Goal: Task Accomplishment & Management: Complete application form

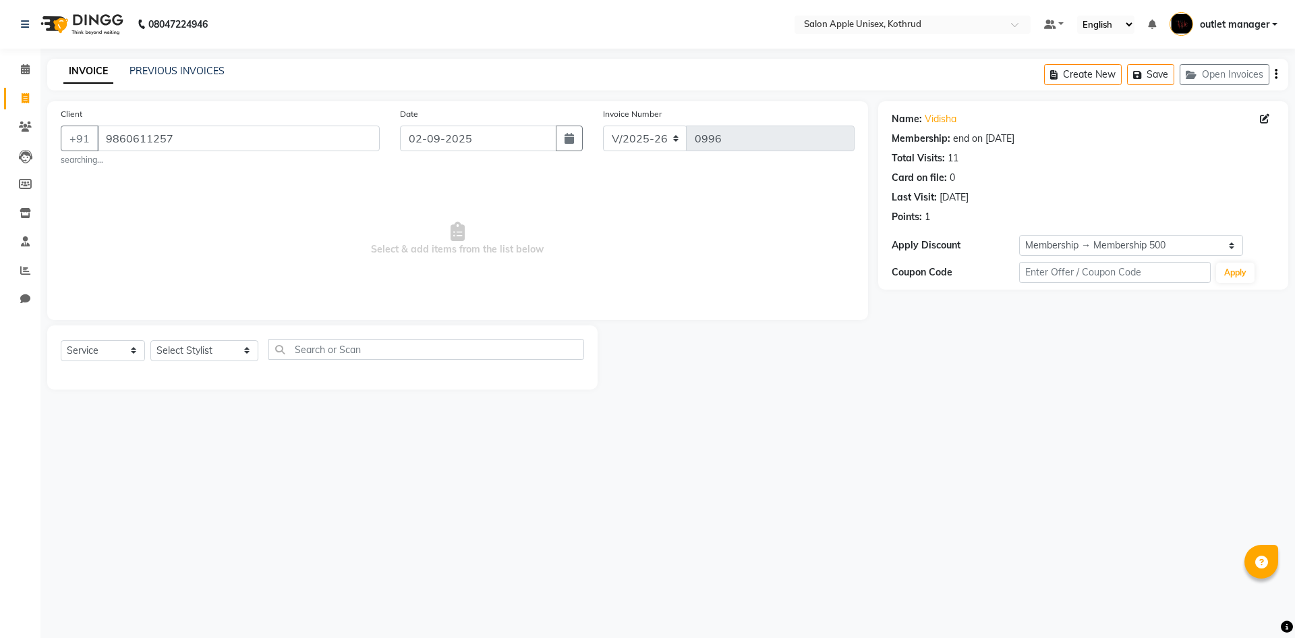
select select "139"
select select "service"
select select "2: Object"
click at [185, 354] on select "Select Stylist [PERSON_NAME] [PERSON_NAME] [PERSON_NAME] outlet manager [PERSON…" at bounding box center [204, 350] width 108 height 21
select select "76425"
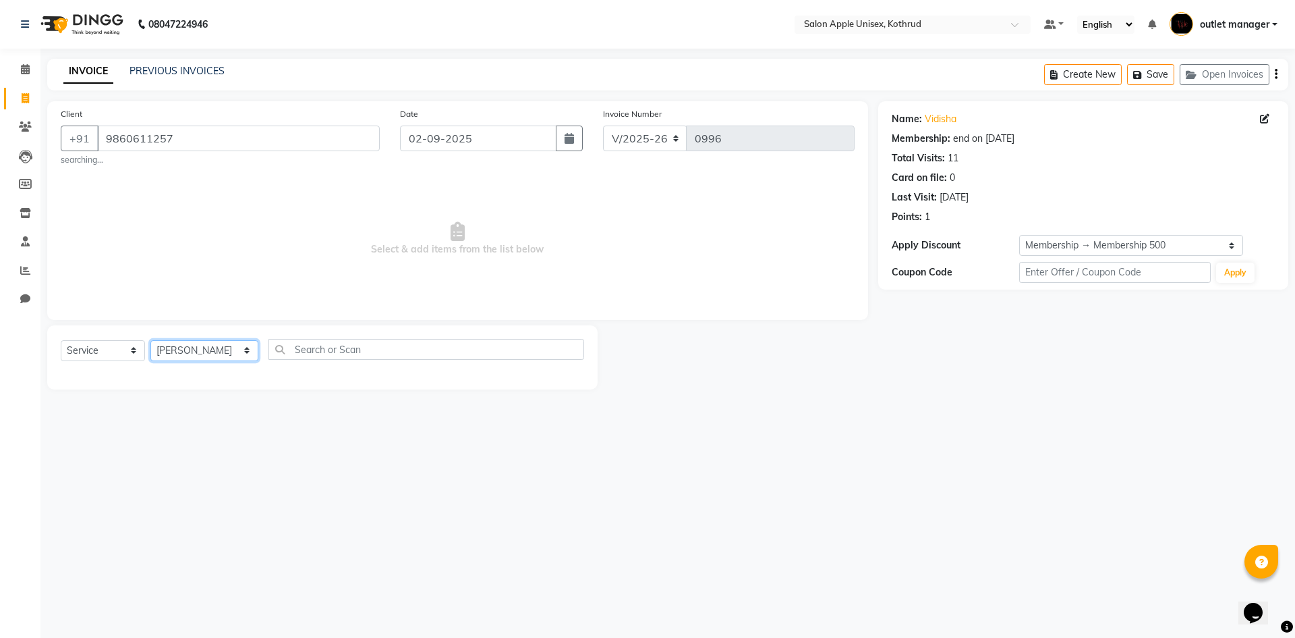
click at [150, 340] on select "Select Stylist [PERSON_NAME] [PERSON_NAME] [PERSON_NAME] outlet manager [PERSON…" at bounding box center [204, 350] width 108 height 21
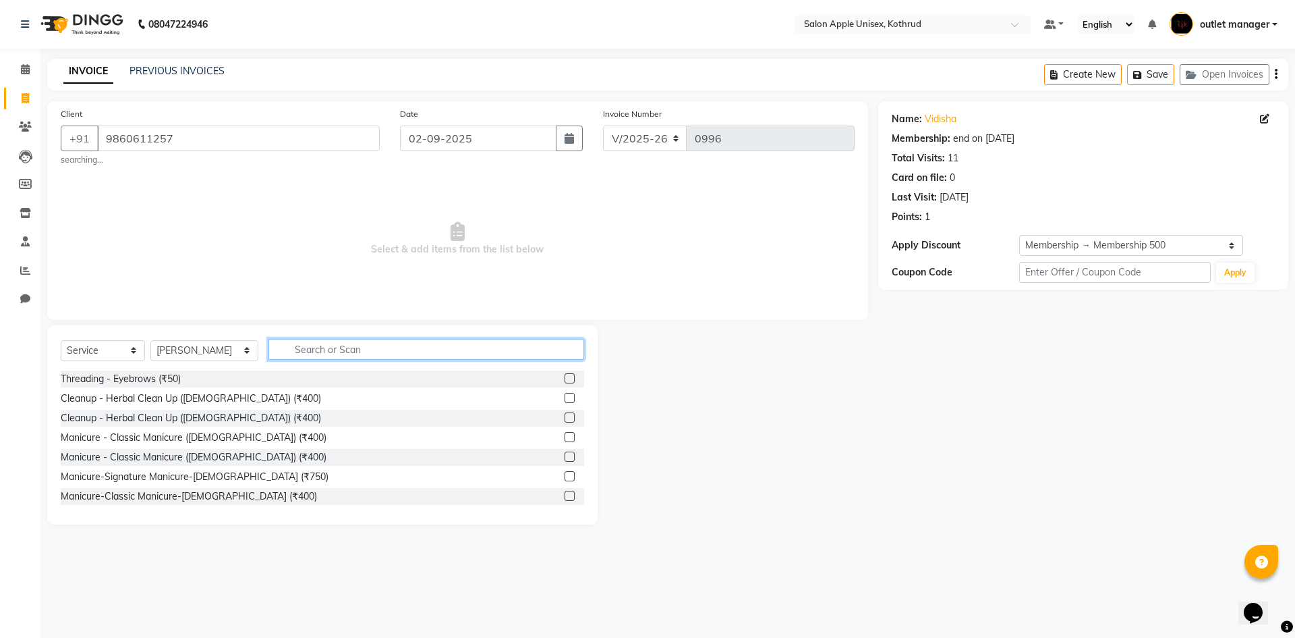
click at [322, 344] on input "text" at bounding box center [427, 349] width 316 height 21
type input "3"
type input "wella"
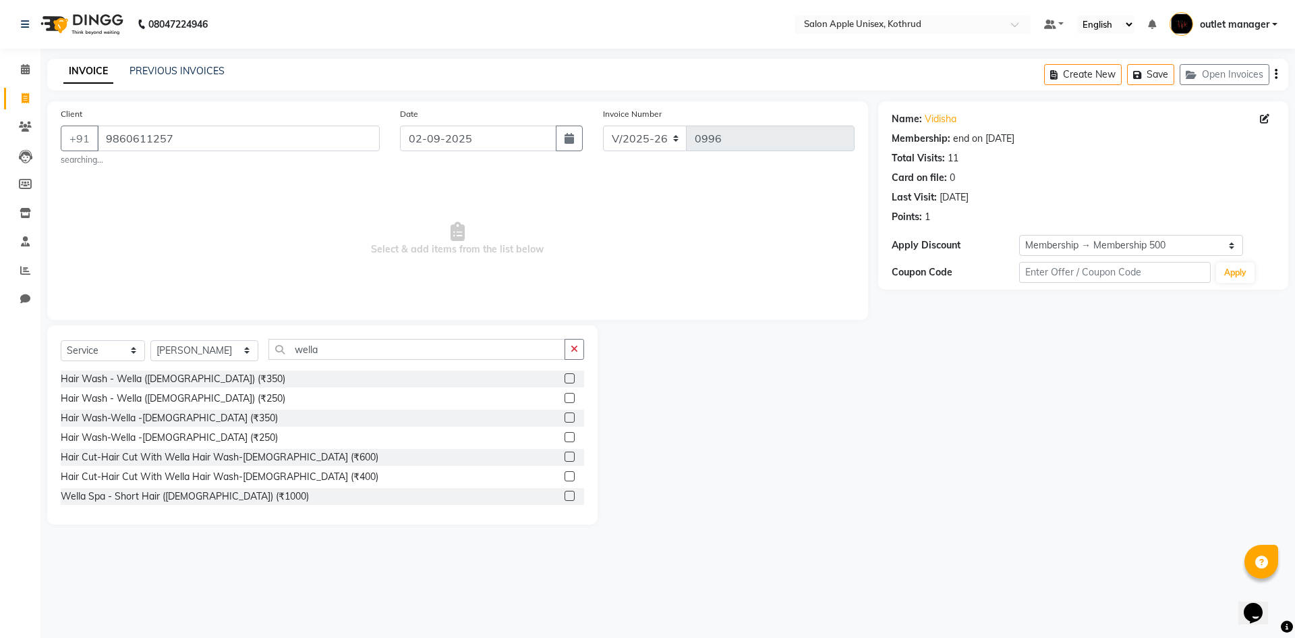
click at [565, 377] on label at bounding box center [570, 378] width 10 height 10
click at [565, 377] on input "checkbox" at bounding box center [569, 378] width 9 height 9
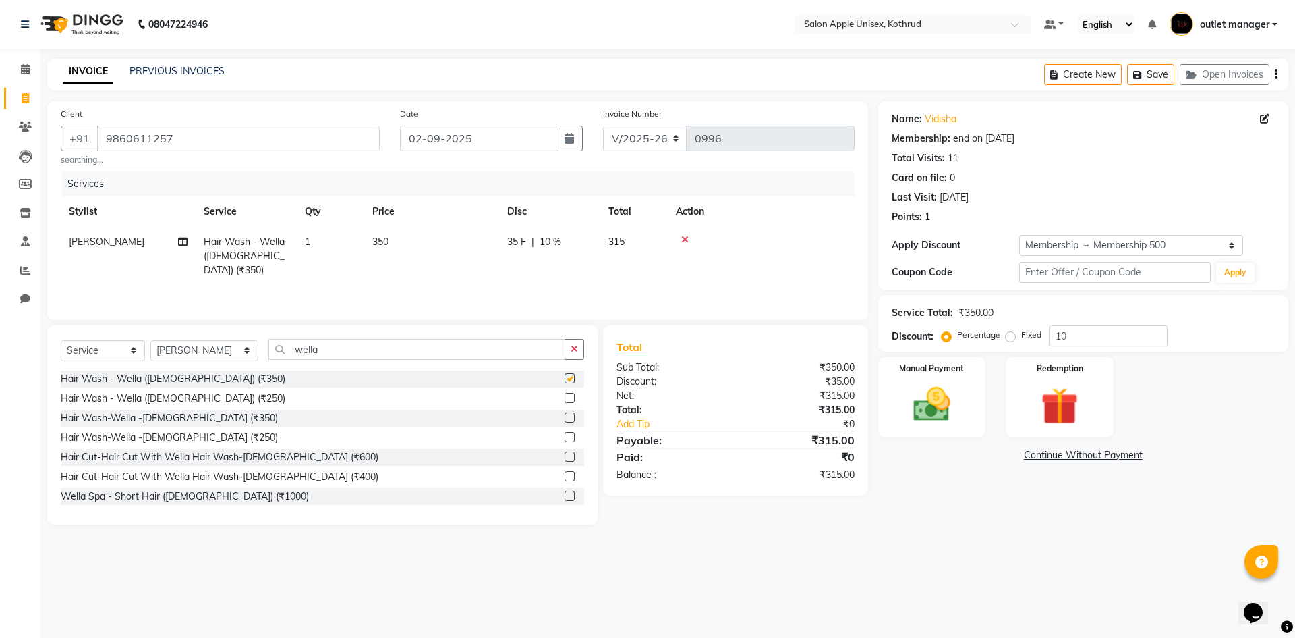
checkbox input "false"
click at [385, 347] on input "wella" at bounding box center [417, 349] width 297 height 21
type input "w"
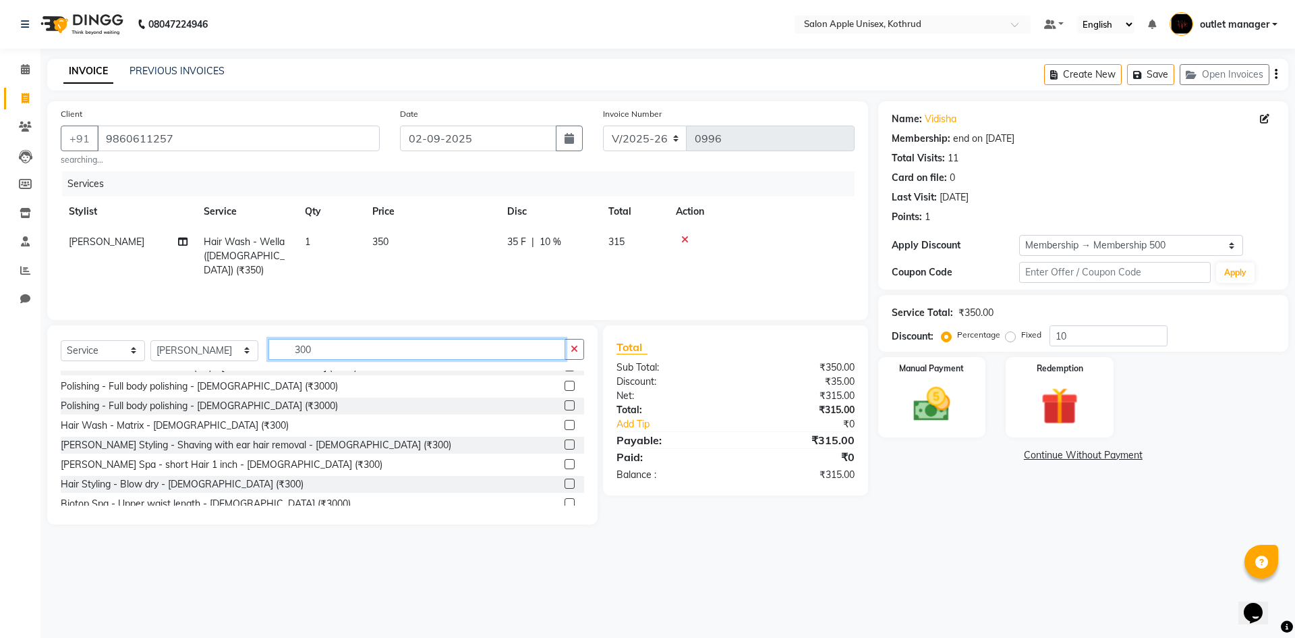
scroll to position [405, 0]
type input "300"
click at [565, 480] on label at bounding box center [570, 482] width 10 height 10
click at [565, 480] on input "checkbox" at bounding box center [569, 482] width 9 height 9
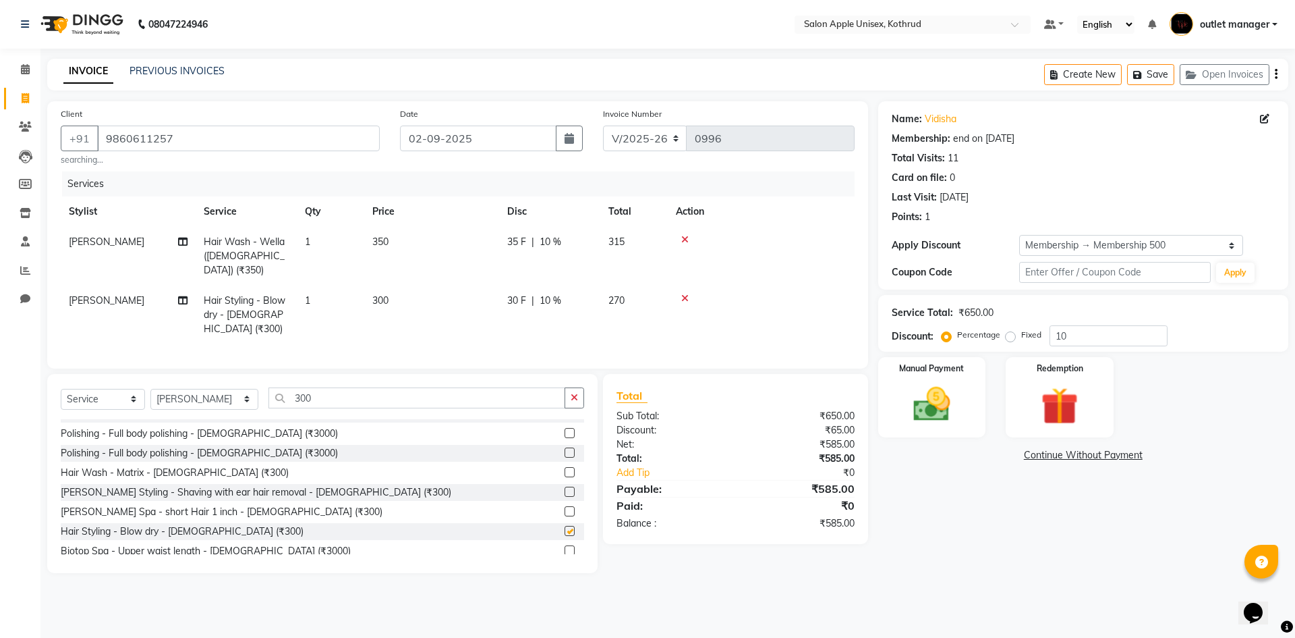
checkbox input "false"
click at [276, 126] on input "9860611257" at bounding box center [238, 138] width 283 height 26
type input "986061125"
type input "0"
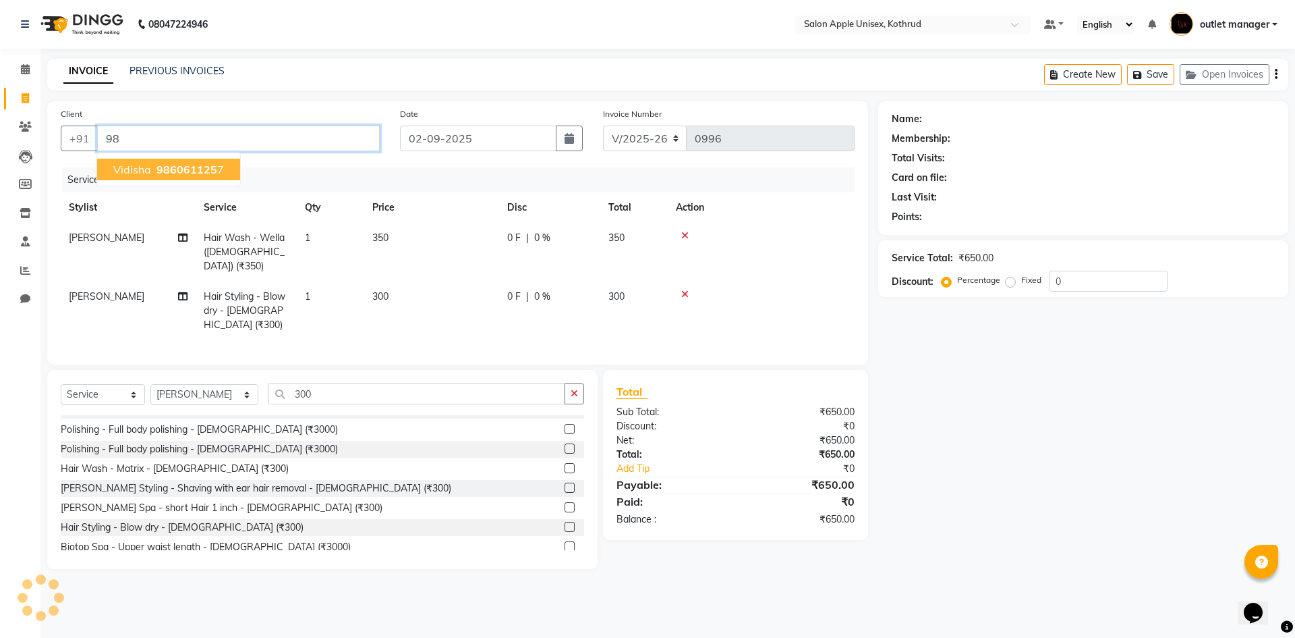
type input "9"
type input "9850385732"
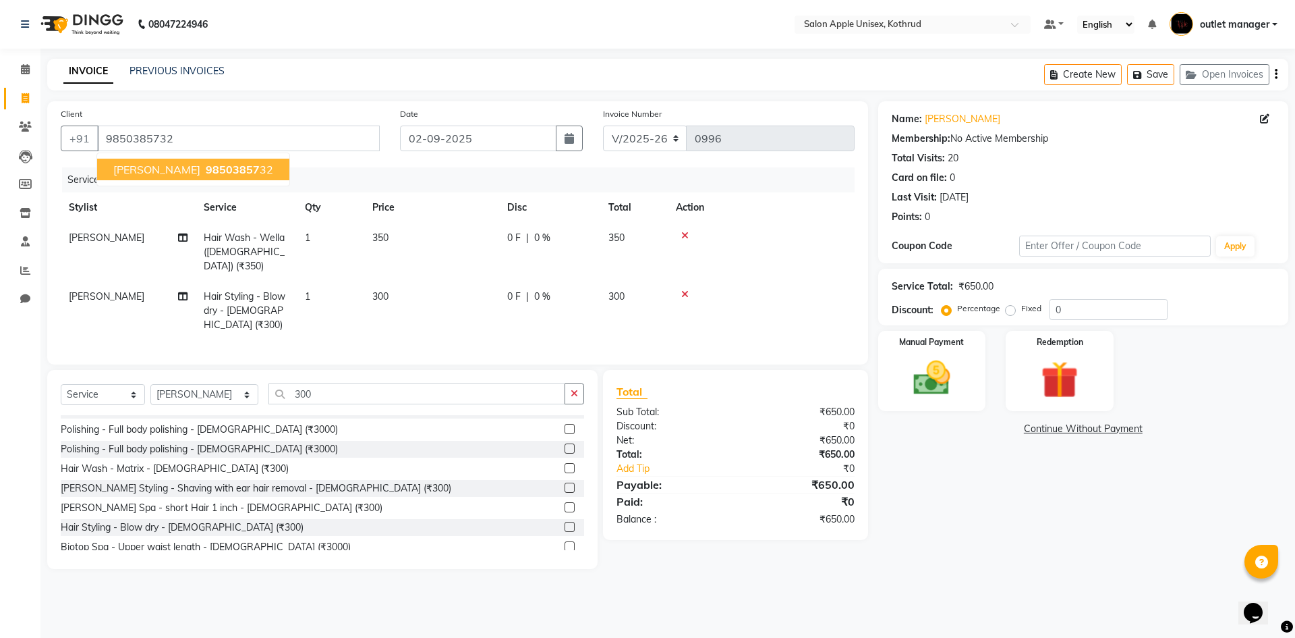
click at [565, 521] on label at bounding box center [570, 526] width 10 height 10
click at [565, 523] on input "checkbox" at bounding box center [569, 527] width 9 height 9
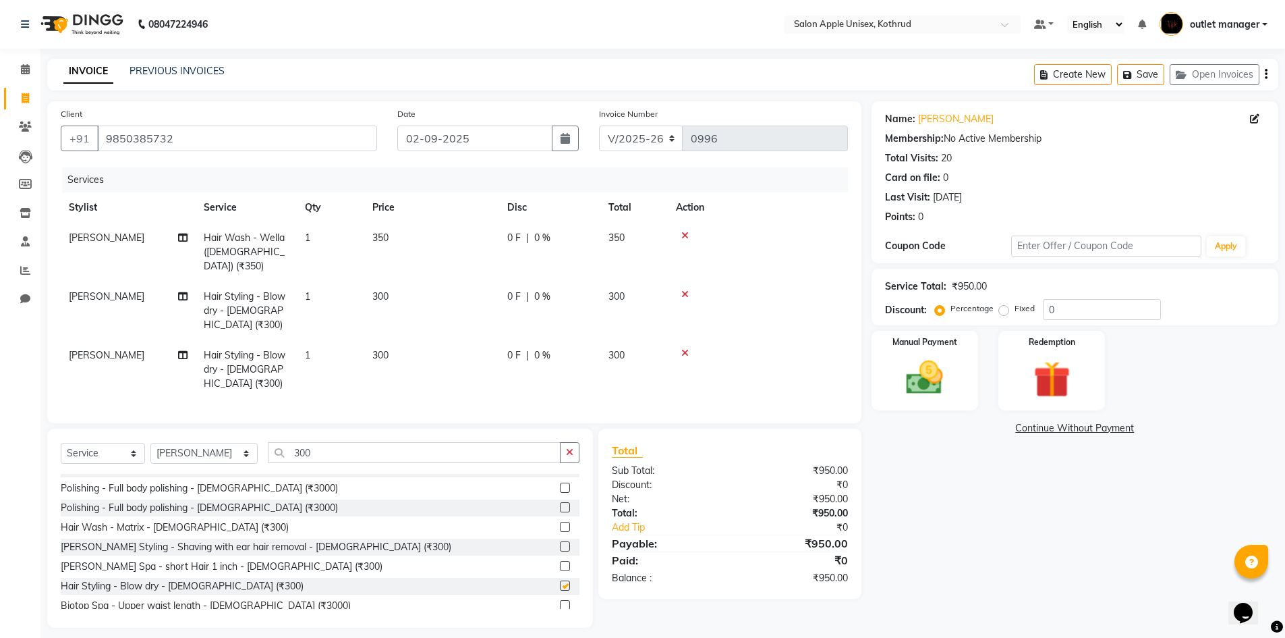
checkbox input "false"
click at [684, 348] on icon at bounding box center [684, 352] width 7 height 9
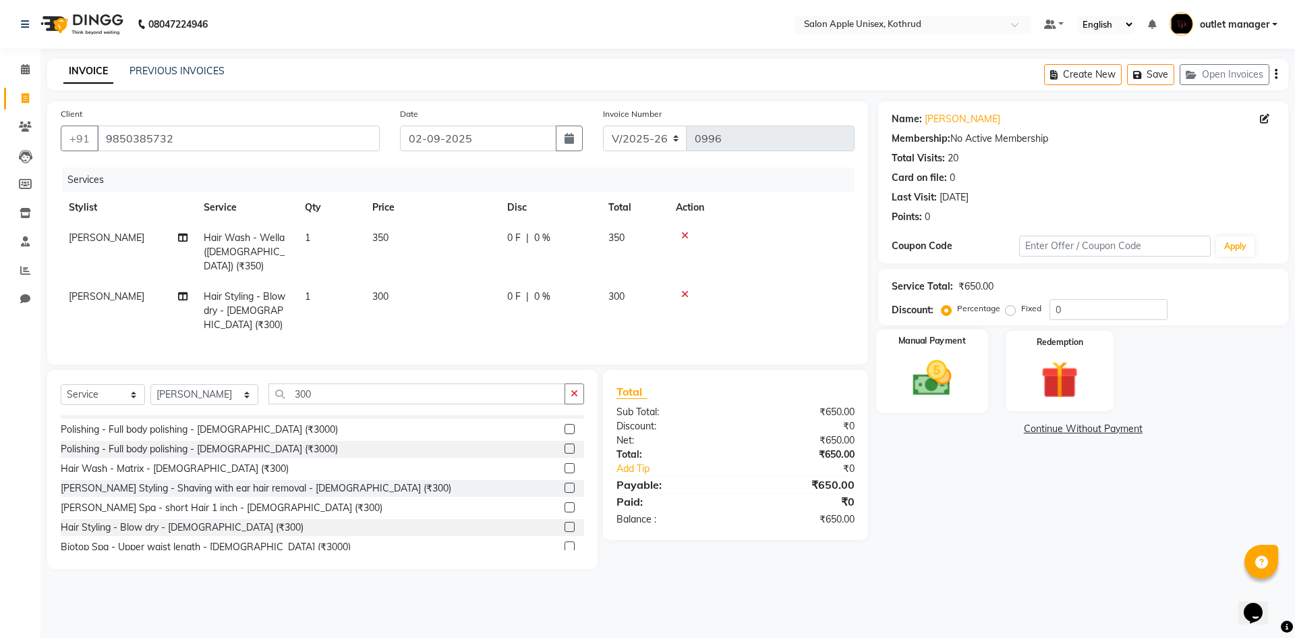
drag, startPoint x: 950, startPoint y: 343, endPoint x: 930, endPoint y: 339, distance: 20.0
click at [951, 347] on div "Manual Payment" at bounding box center [932, 370] width 112 height 83
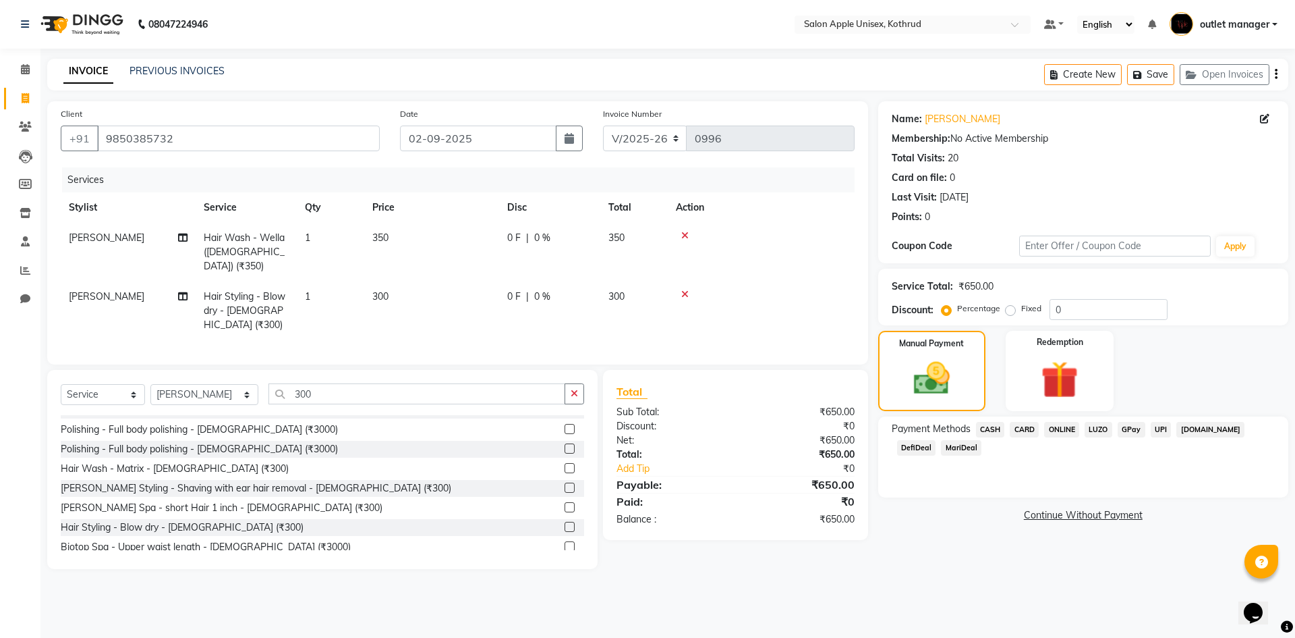
click at [996, 426] on span "CASH" at bounding box center [990, 430] width 29 height 16
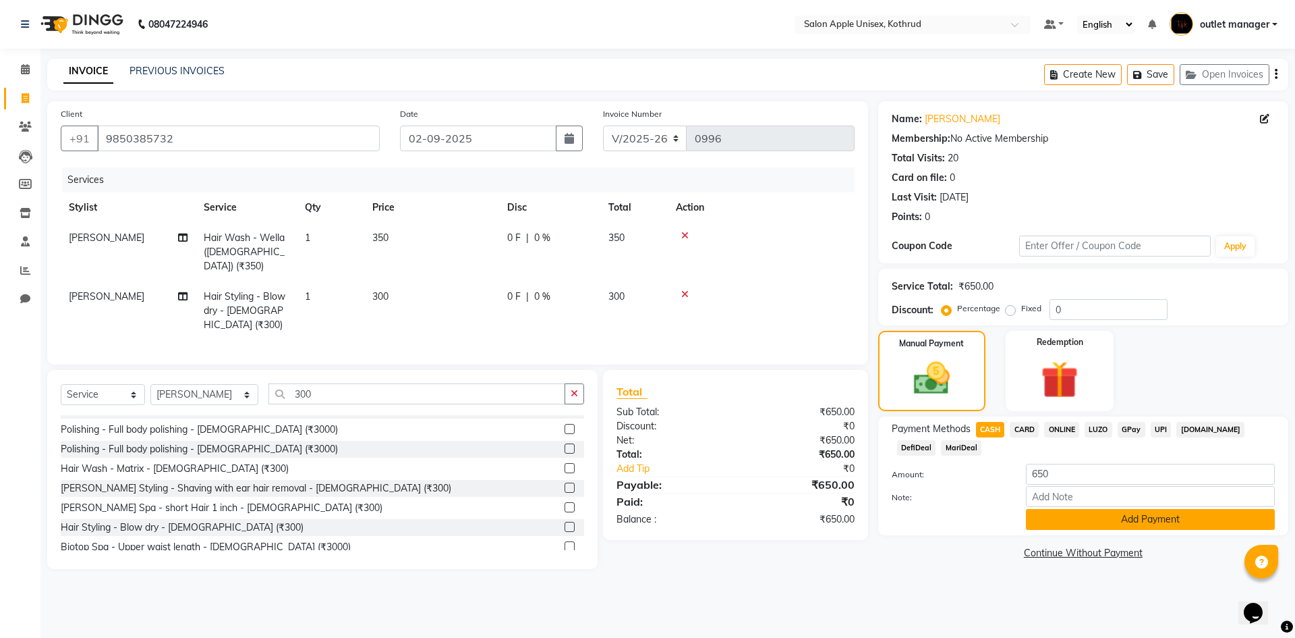
click at [1054, 515] on button "Add Payment" at bounding box center [1150, 519] width 249 height 21
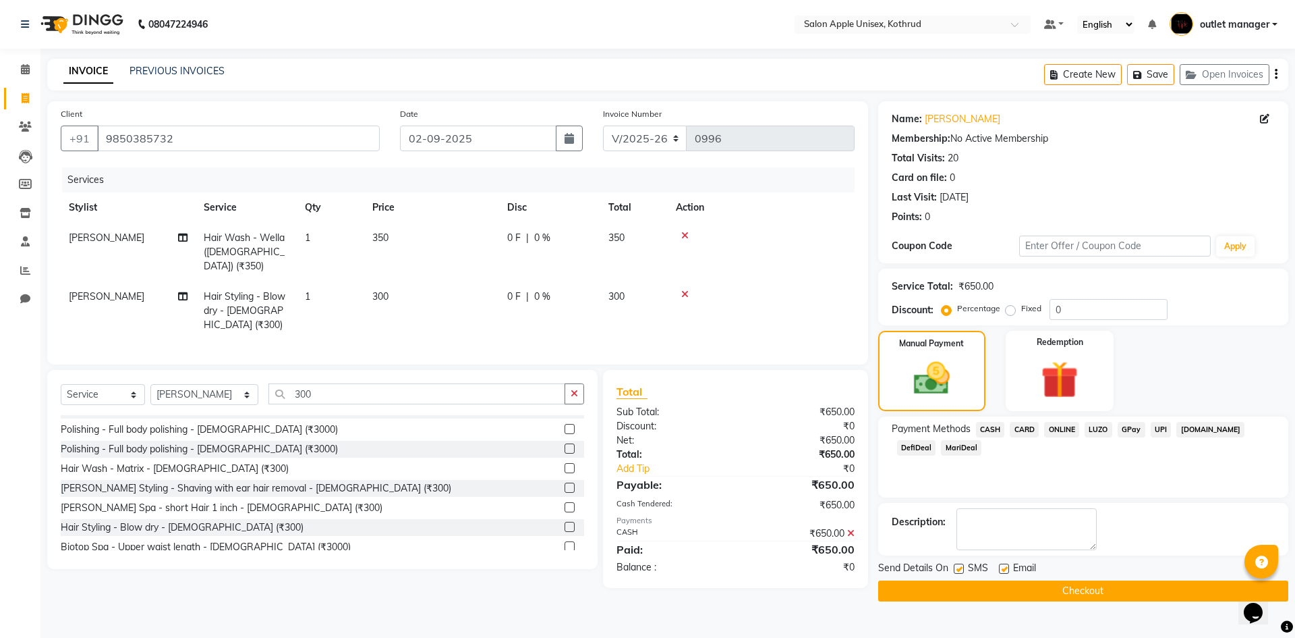
click at [988, 426] on span "CASH" at bounding box center [990, 430] width 29 height 16
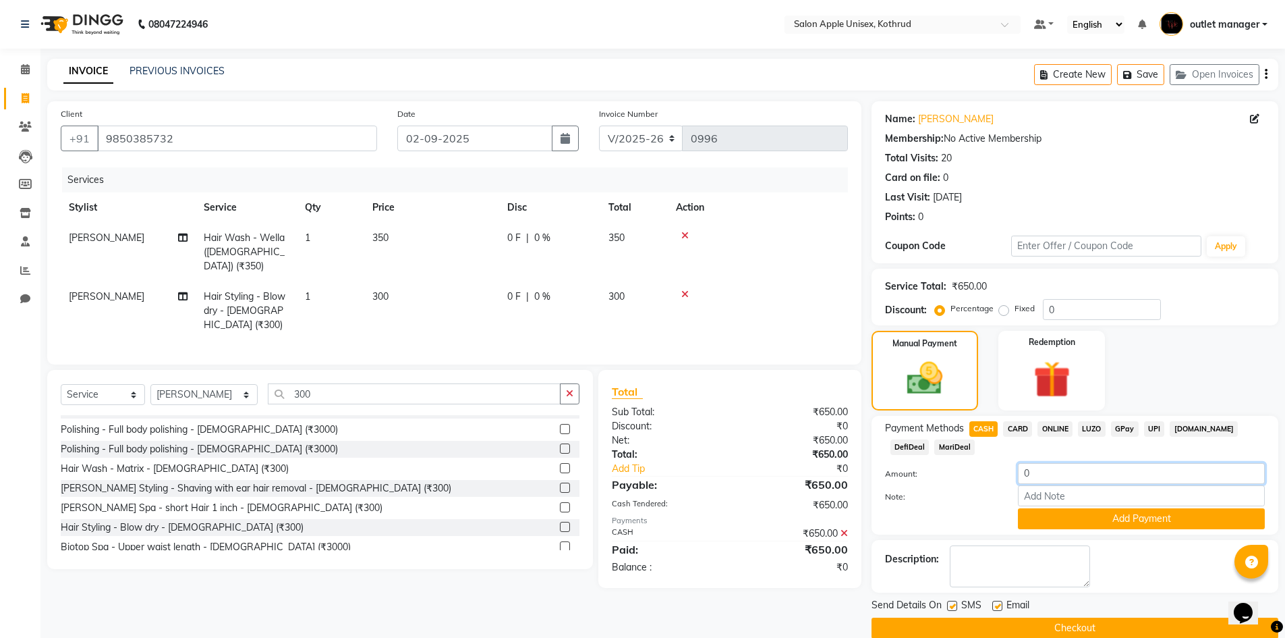
click at [1054, 477] on input "0" at bounding box center [1141, 473] width 247 height 21
type input "500"
click at [1111, 520] on button "Add Payment" at bounding box center [1141, 518] width 247 height 21
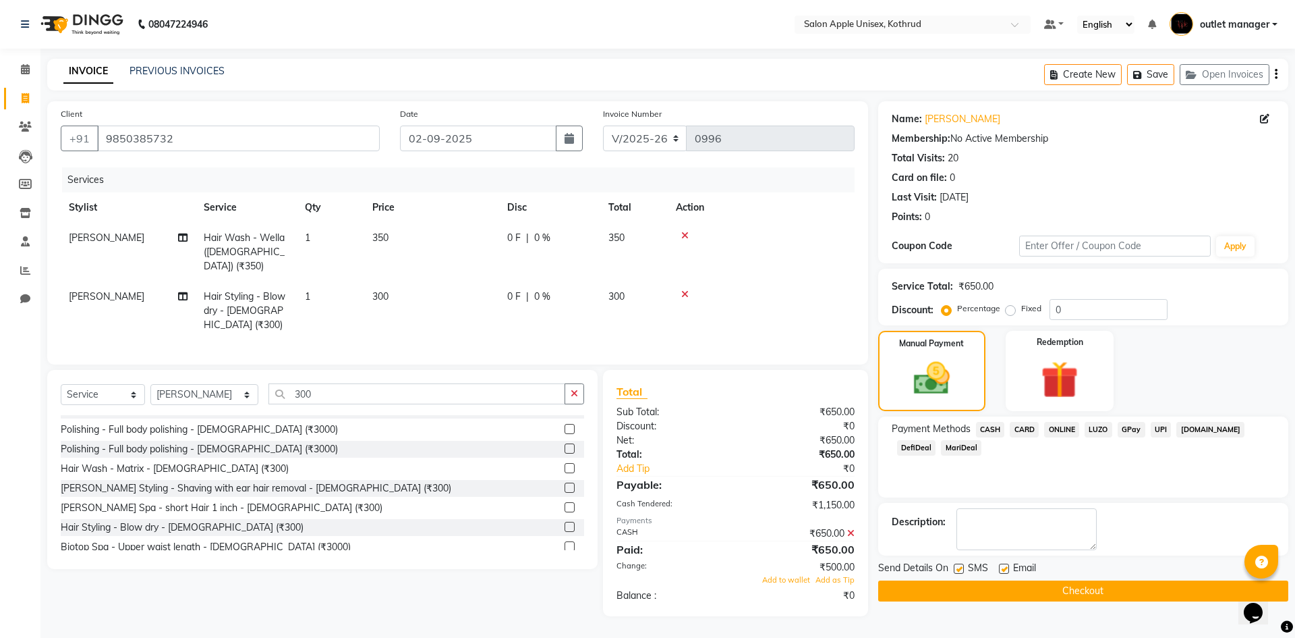
click at [1064, 424] on span "ONLINE" at bounding box center [1061, 430] width 35 height 16
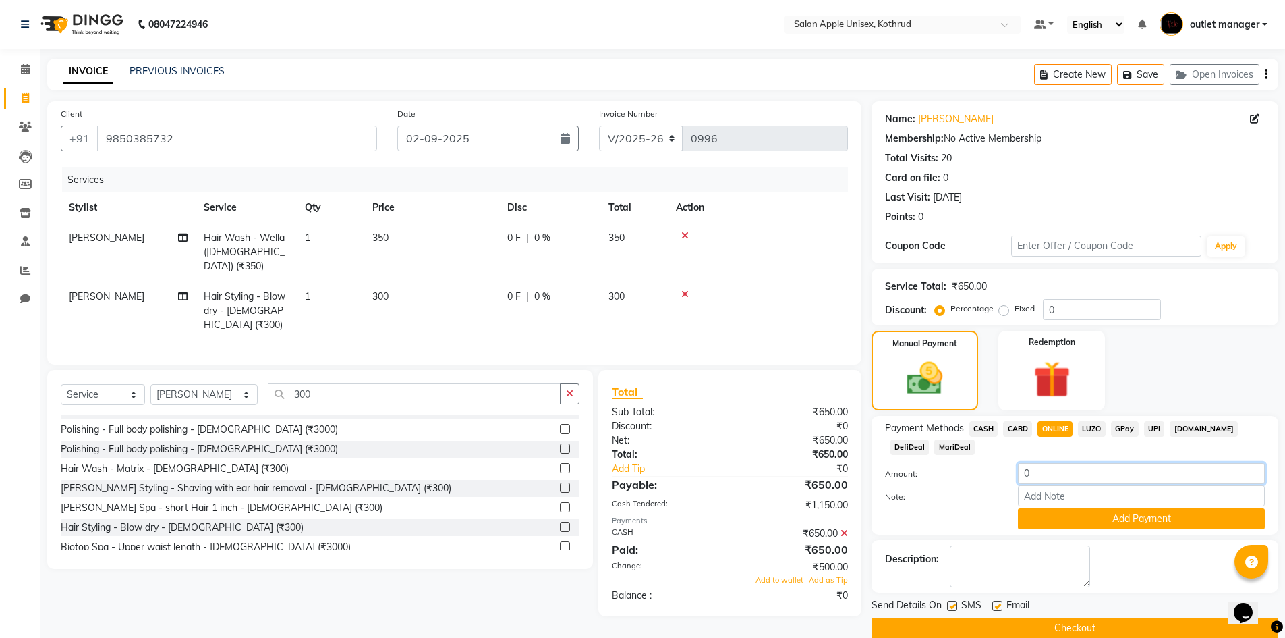
click at [1058, 467] on input "0" at bounding box center [1141, 473] width 247 height 21
type input "150"
click at [1077, 517] on button "Add Payment" at bounding box center [1141, 518] width 247 height 21
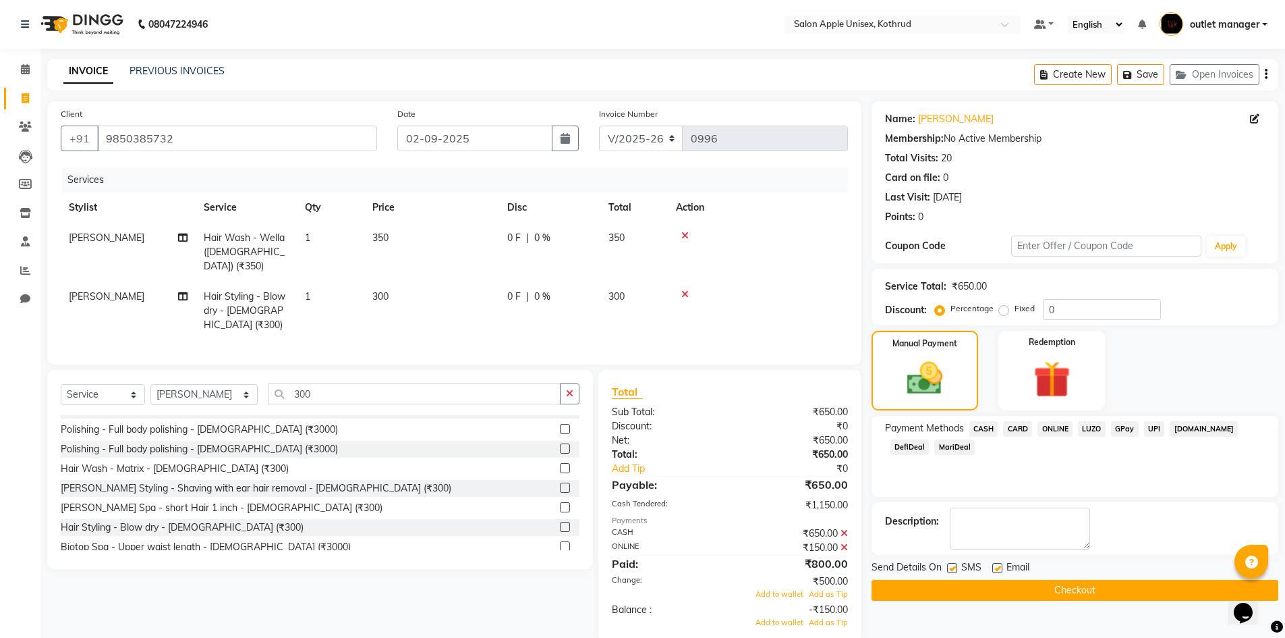
click at [847, 542] on icon at bounding box center [844, 546] width 7 height 9
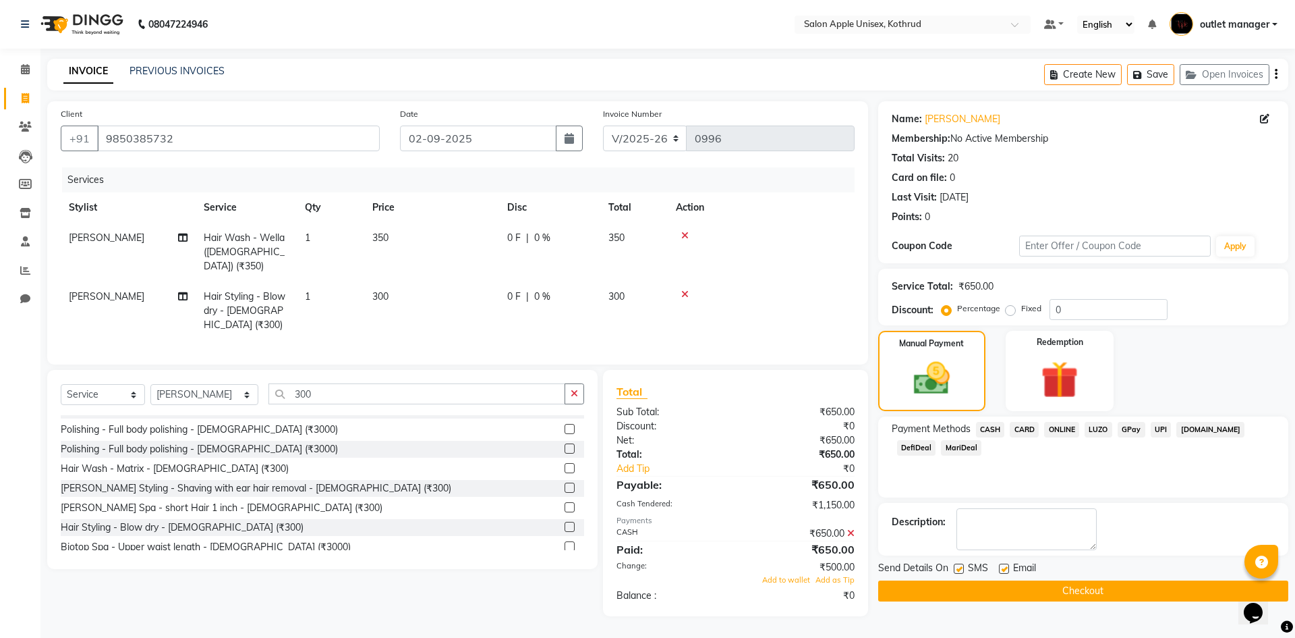
click at [853, 528] on icon at bounding box center [850, 532] width 7 height 9
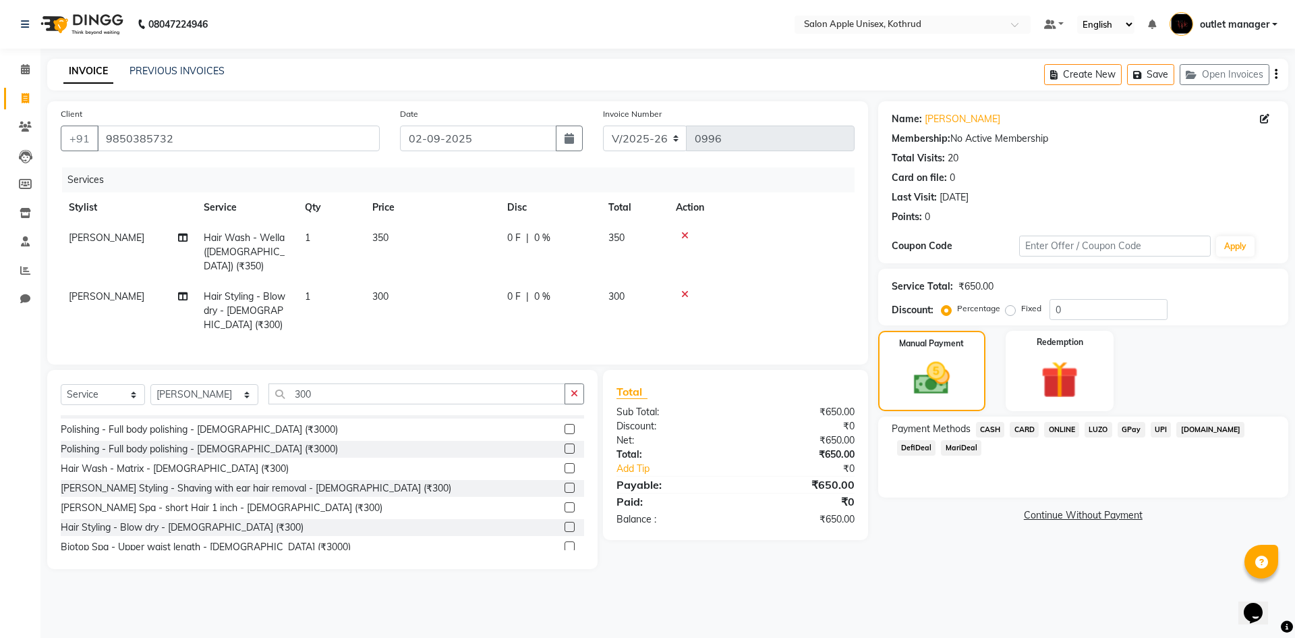
click at [994, 424] on span "CASH" at bounding box center [990, 430] width 29 height 16
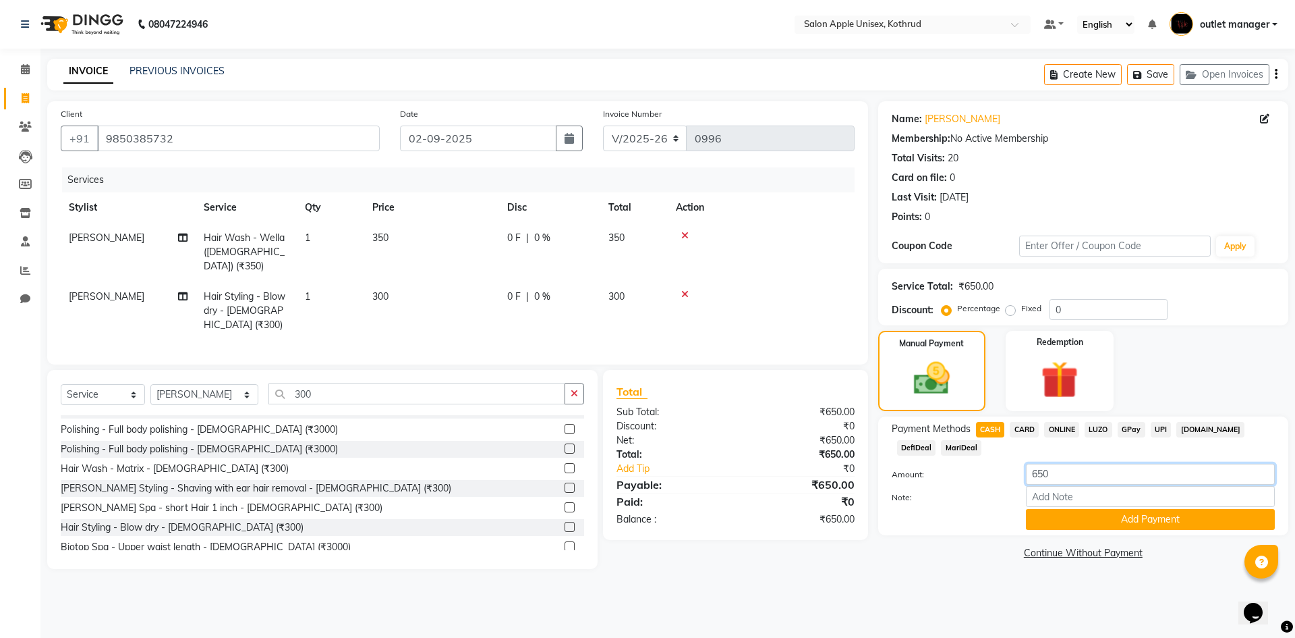
click at [1052, 472] on input "650" at bounding box center [1150, 473] width 249 height 21
type input "6"
type input "500"
click at [1063, 517] on button "Add Payment" at bounding box center [1150, 519] width 249 height 21
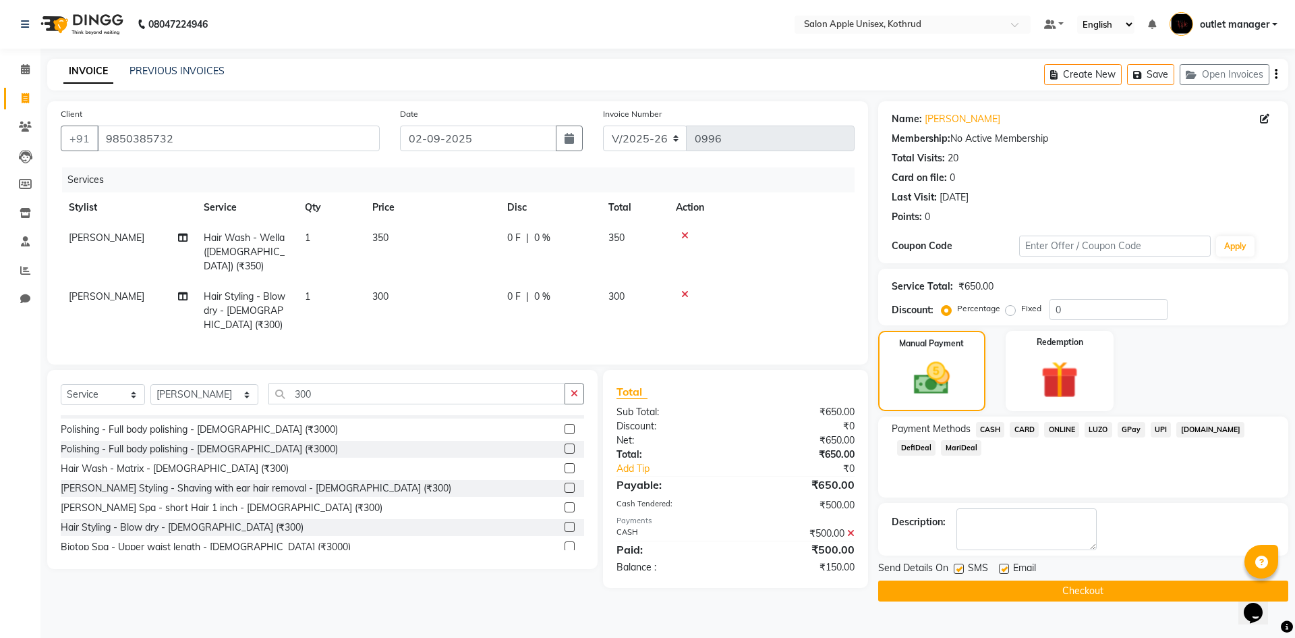
click at [1059, 428] on span "ONLINE" at bounding box center [1061, 430] width 35 height 16
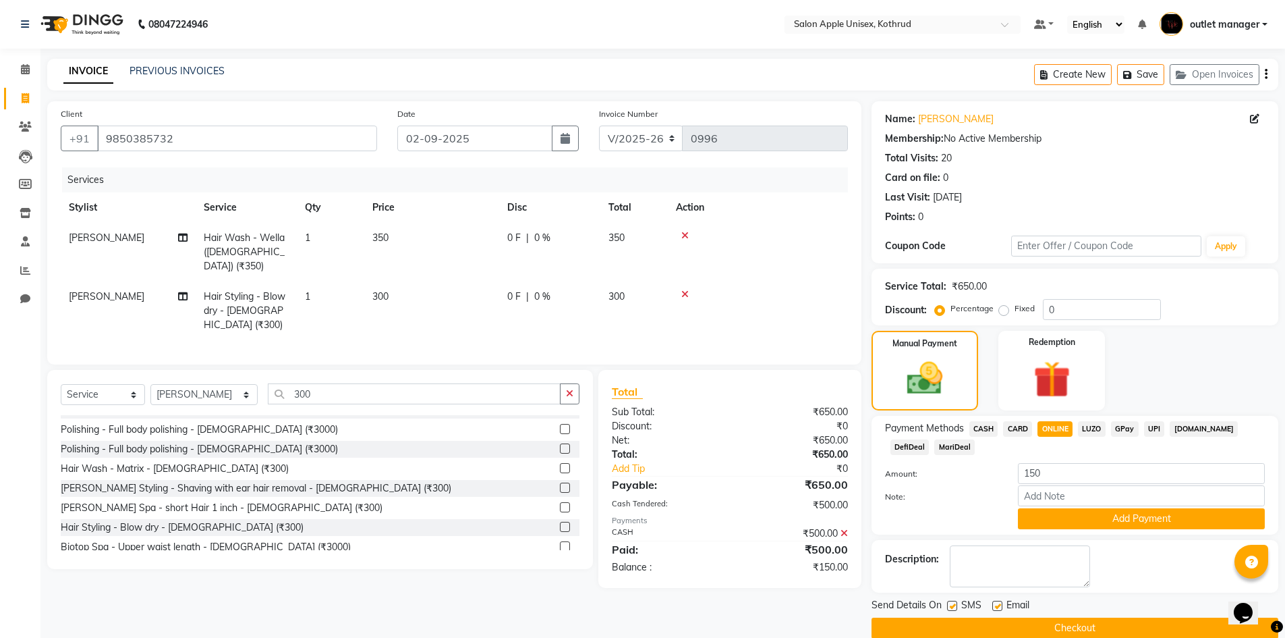
click at [1082, 518] on button "Add Payment" at bounding box center [1141, 518] width 247 height 21
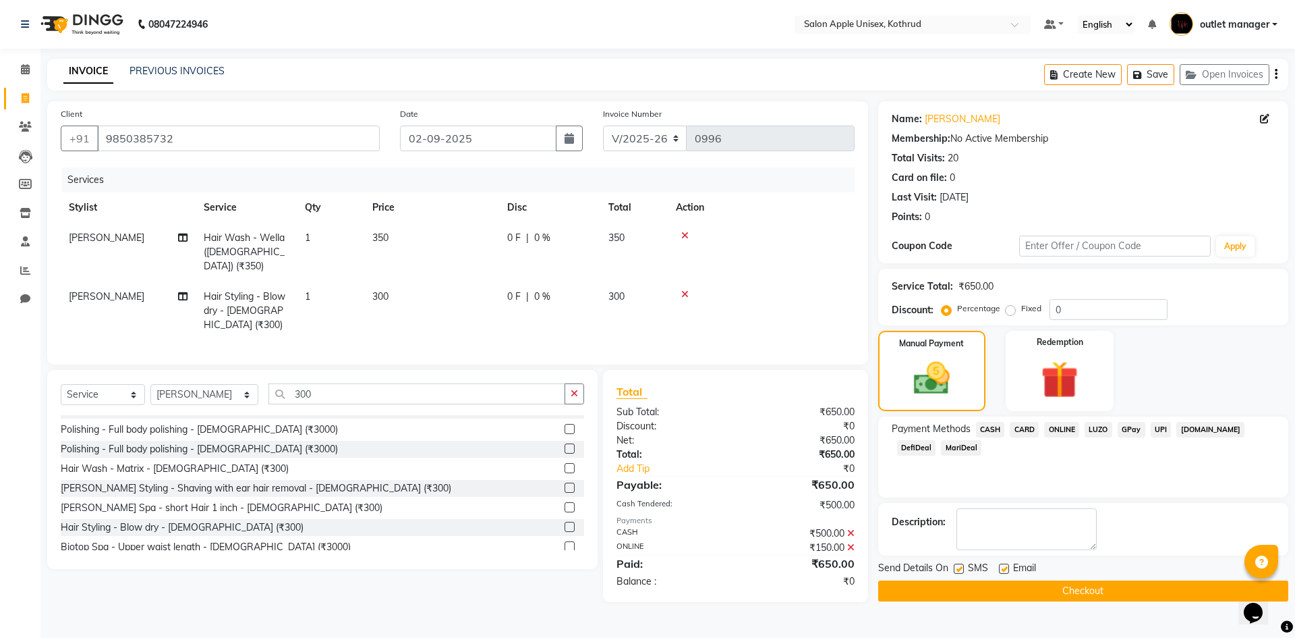
click at [920, 581] on button "Checkout" at bounding box center [1083, 590] width 410 height 21
